Goal: Information Seeking & Learning: Learn about a topic

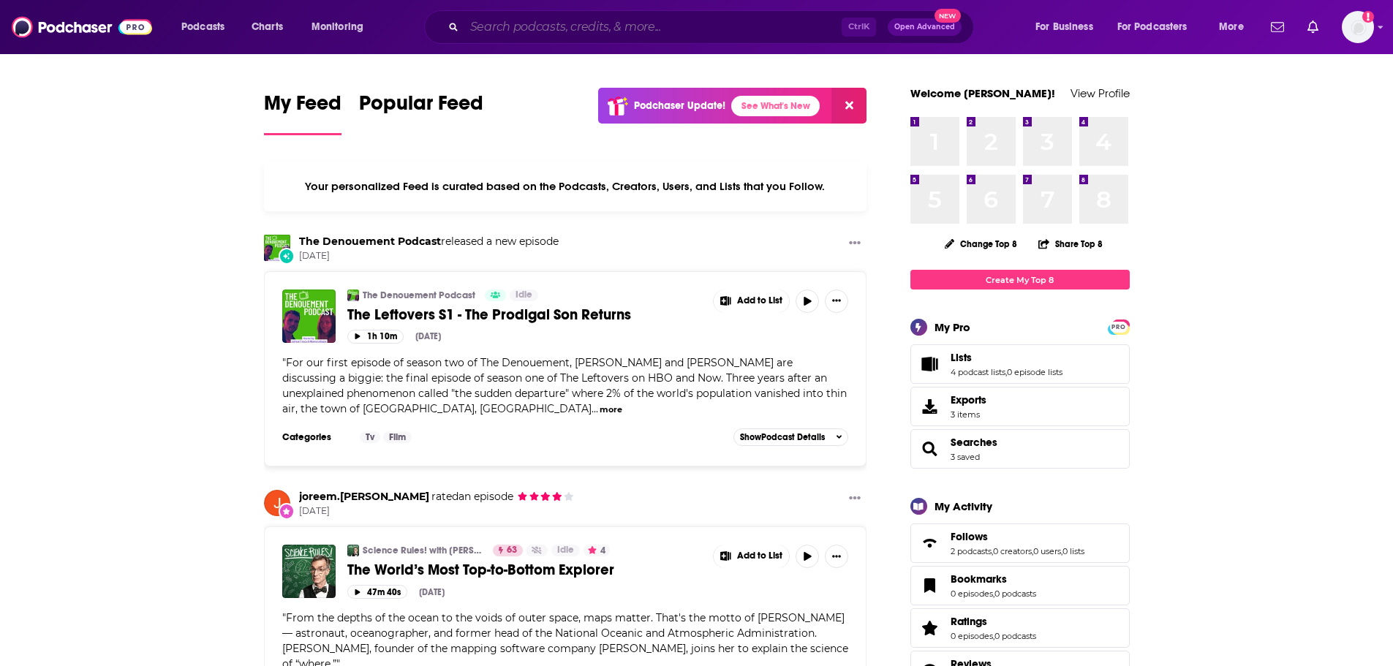
click at [538, 29] on input "Search podcasts, credits, & more..." at bounding box center [652, 26] width 377 height 23
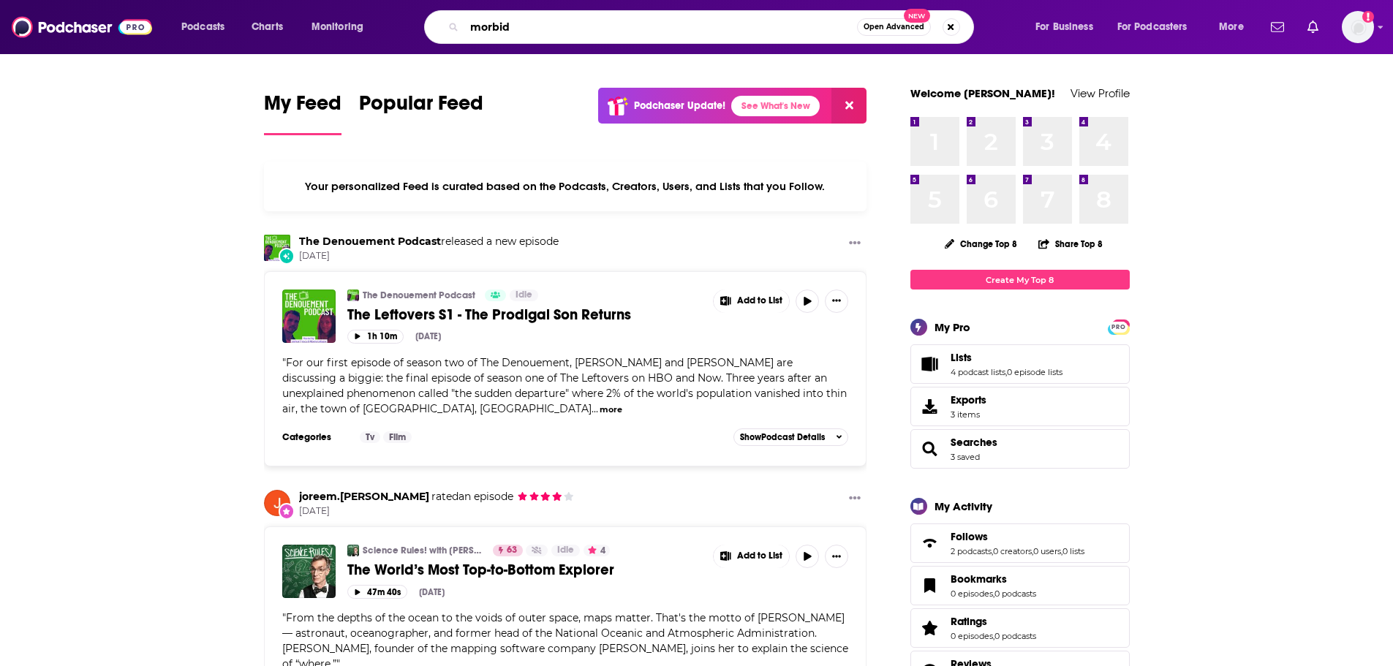
type input "morbid"
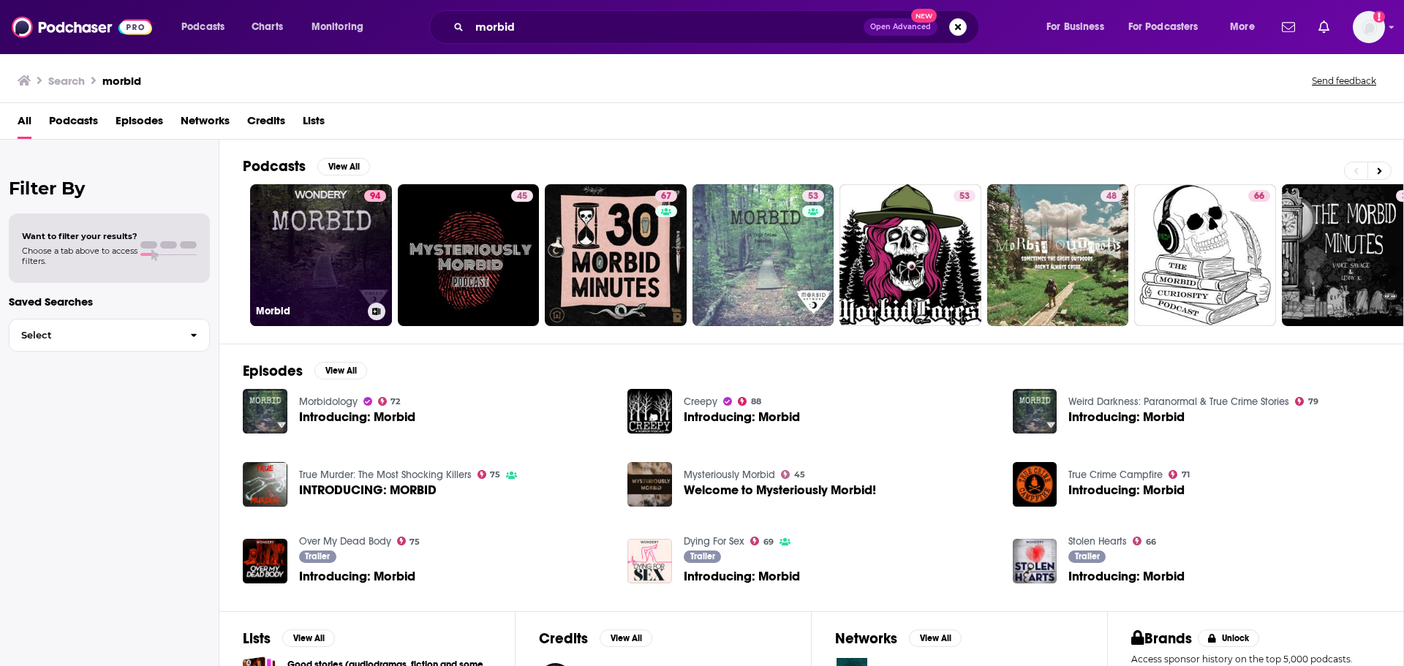
click at [280, 231] on link "94 Morbid" at bounding box center [321, 255] width 142 height 142
